Goal: Information Seeking & Learning: Understand process/instructions

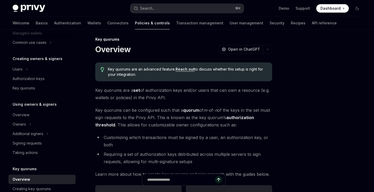
scroll to position [88, 0]
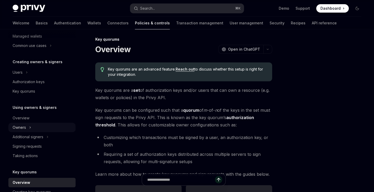
click at [28, 130] on button "Owners" at bounding box center [41, 127] width 67 height 9
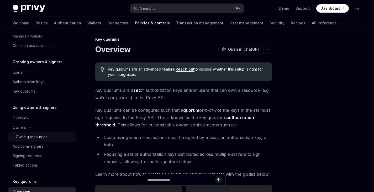
click at [42, 137] on div "Owning resources" at bounding box center [32, 137] width 32 height 6
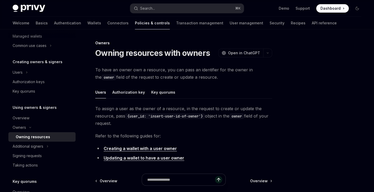
click at [141, 160] on link "Updating a wallet to have a user owner" at bounding box center [144, 158] width 81 height 6
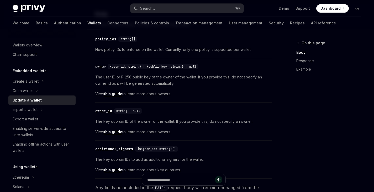
scroll to position [143, 0]
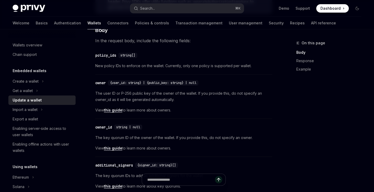
click at [114, 148] on link "this guide" at bounding box center [113, 148] width 18 height 5
type textarea "*"
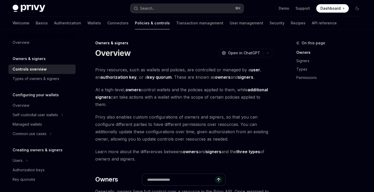
click at [245, 151] on strong "three types" at bounding box center [248, 151] width 24 height 5
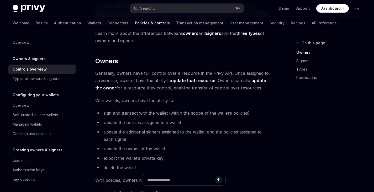
scroll to position [120, 0]
